Goal: Communication & Community: Participate in discussion

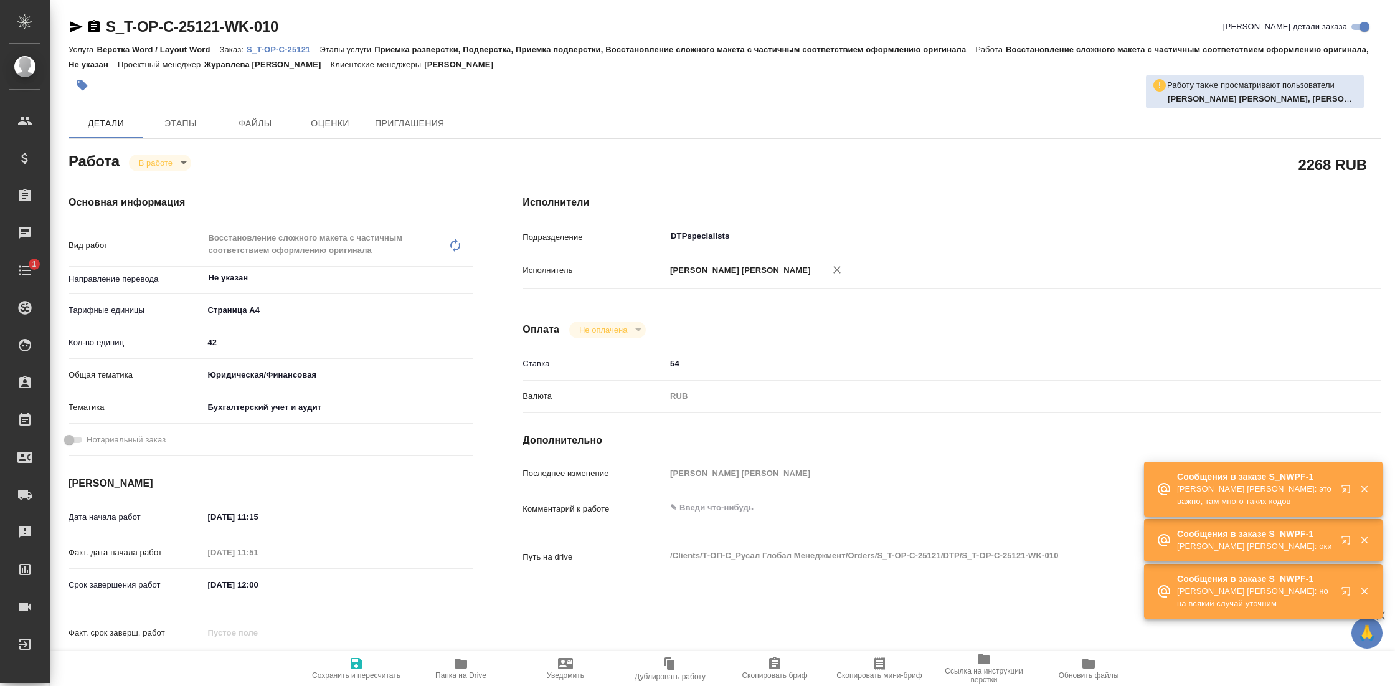
click at [447, 668] on span "Папка на Drive" at bounding box center [461, 668] width 90 height 24
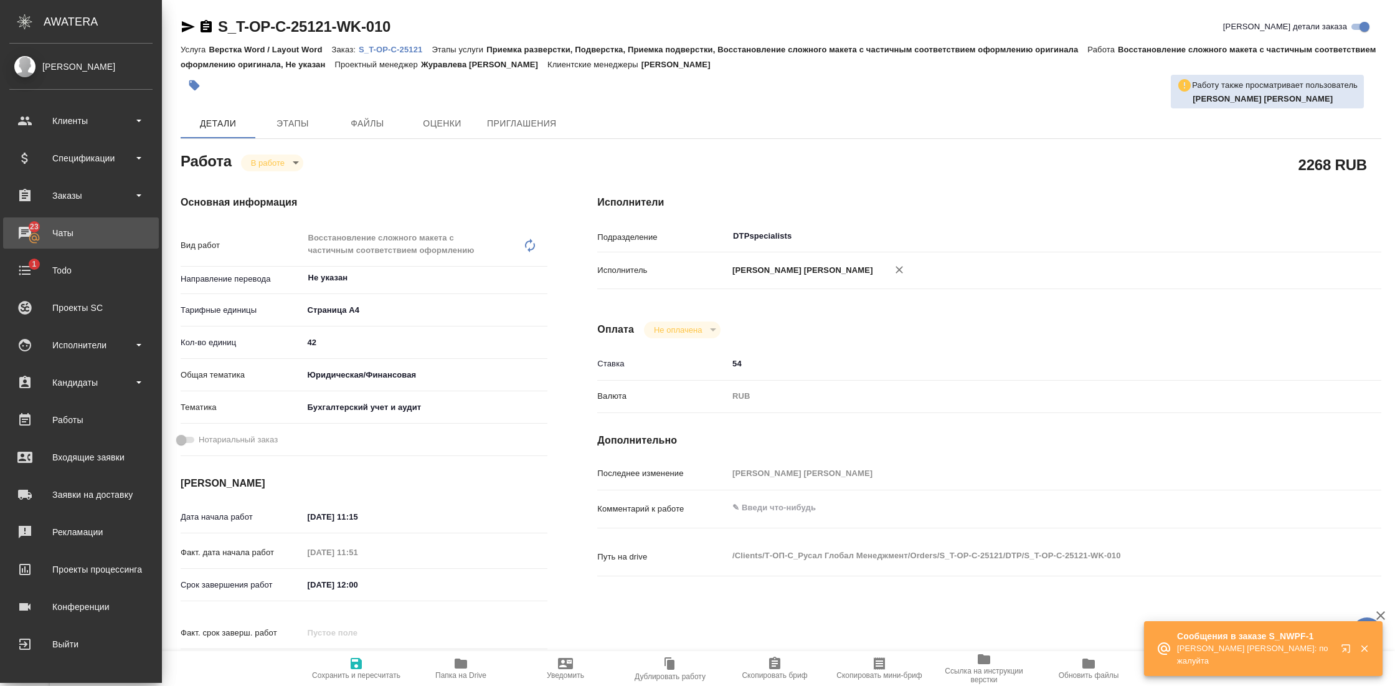
click at [93, 242] on div "Чаты" at bounding box center [80, 233] width 143 height 19
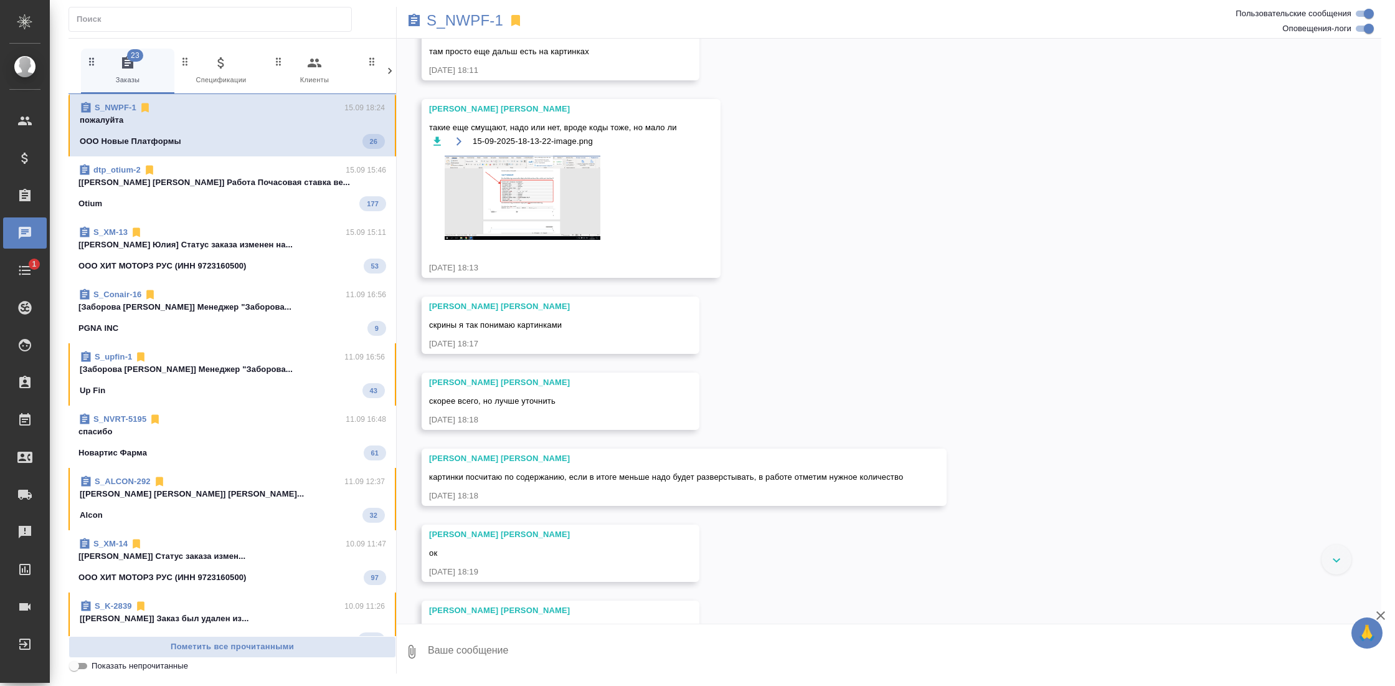
scroll to position [2251, 0]
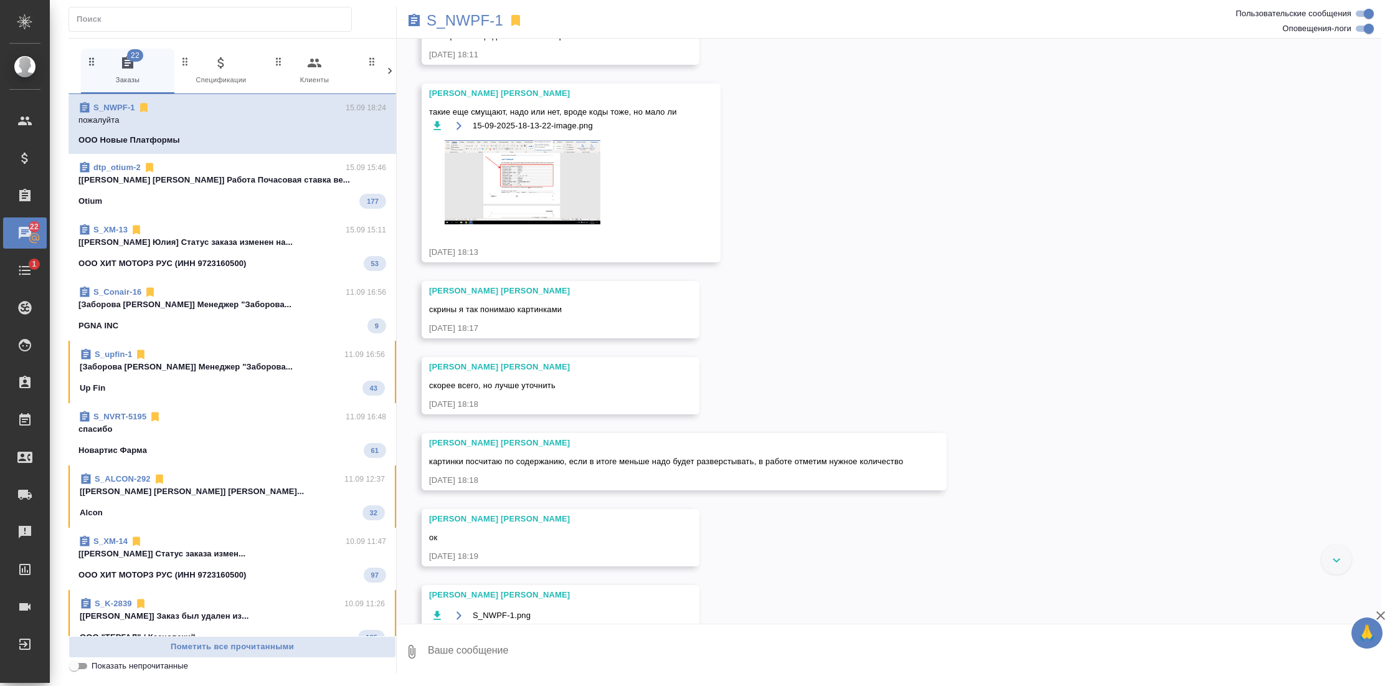
click at [1337, 562] on div at bounding box center [1337, 559] width 30 height 30
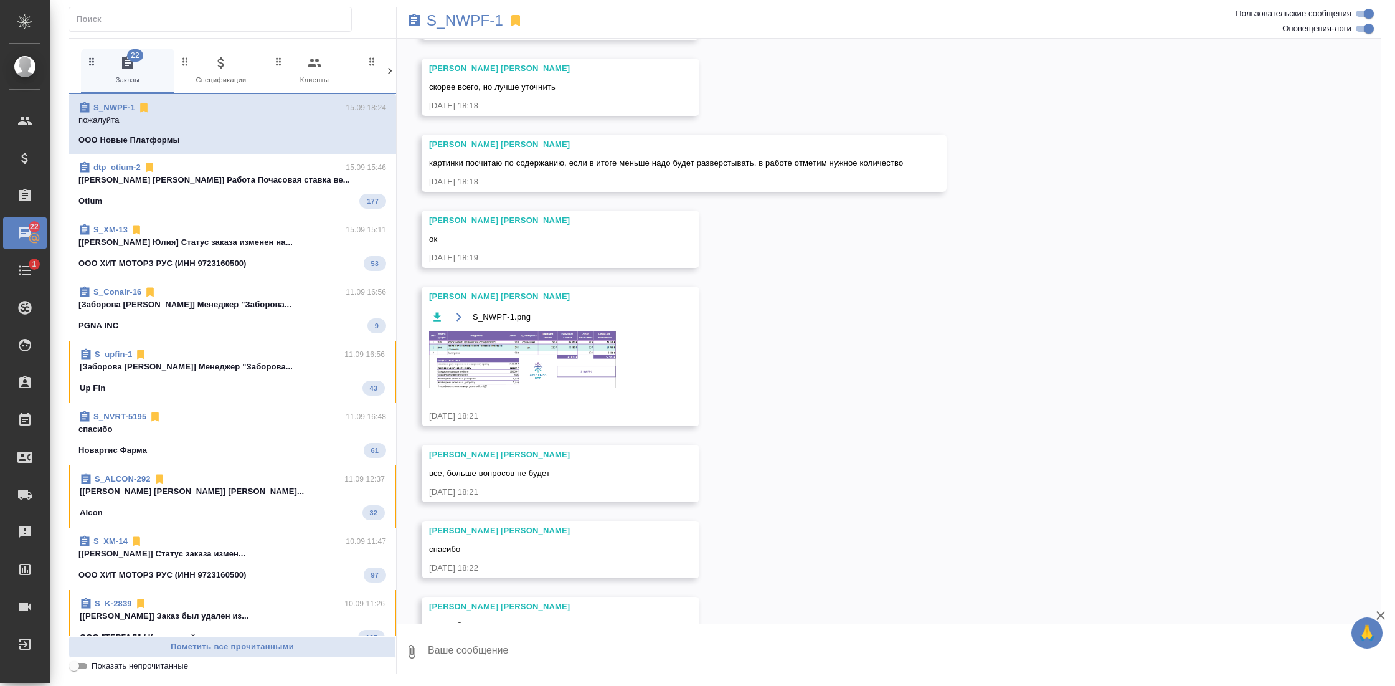
scroll to position [2597, 0]
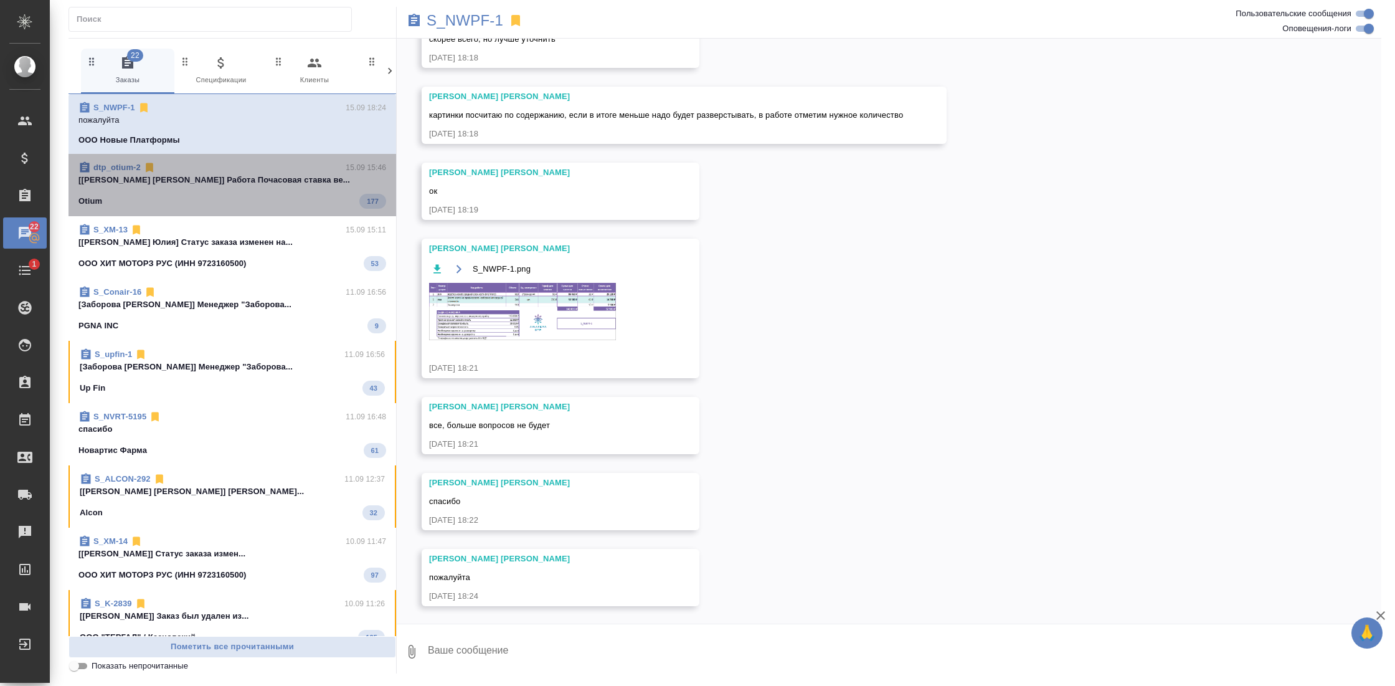
click at [266, 196] on div "Оtium 177" at bounding box center [232, 201] width 308 height 15
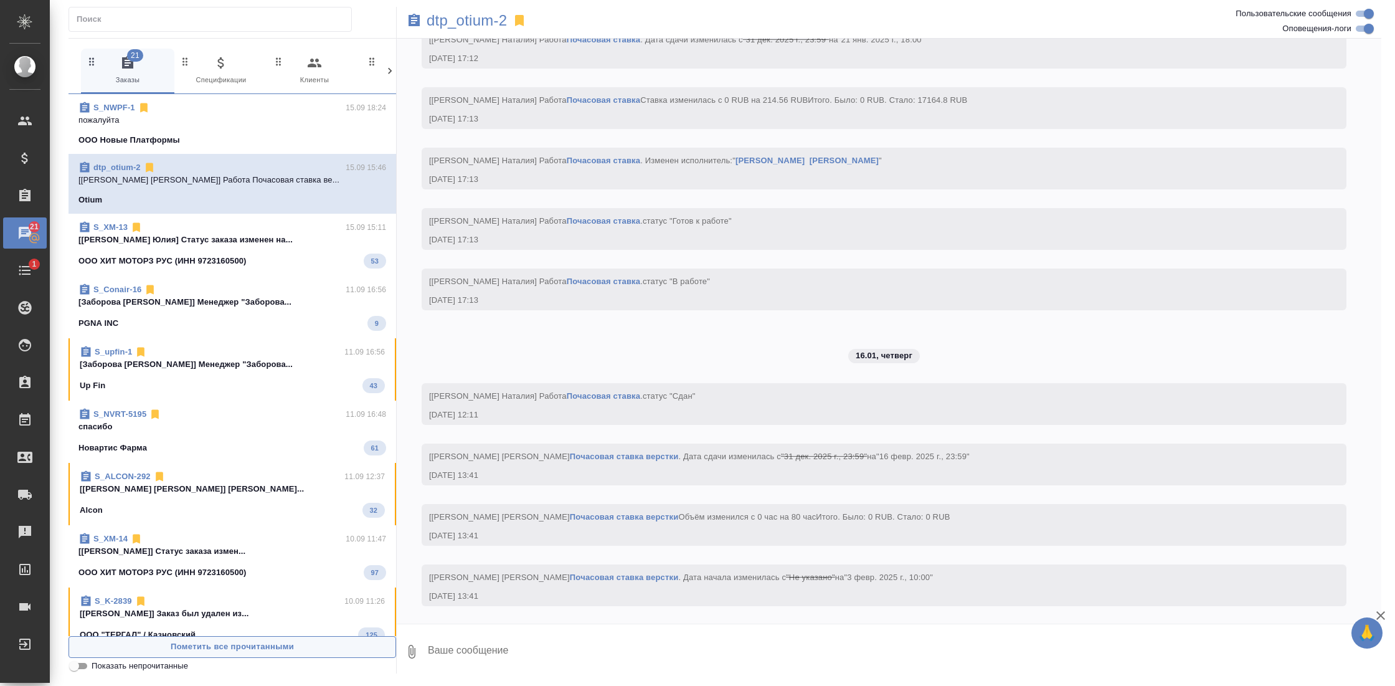
scroll to position [63028, 0]
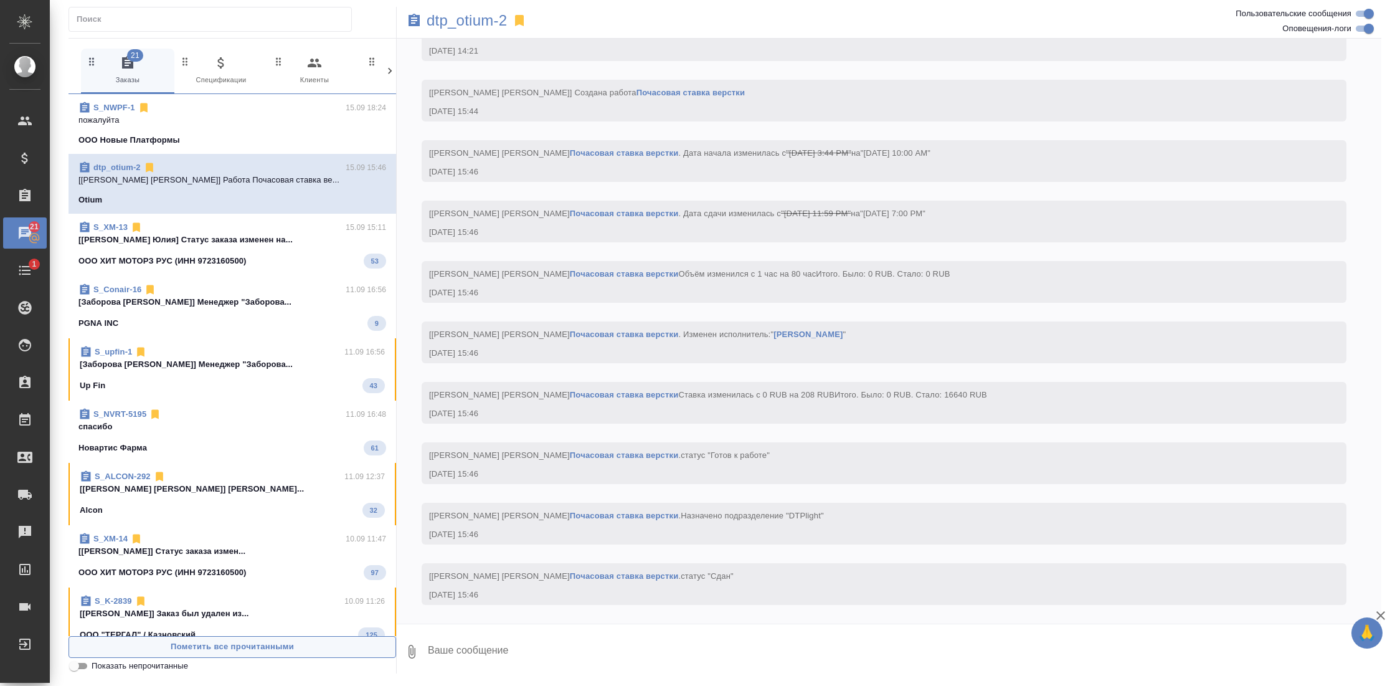
click at [302, 646] on span "Пометить все прочитанными" at bounding box center [232, 647] width 314 height 14
